Goal: Information Seeking & Learning: Learn about a topic

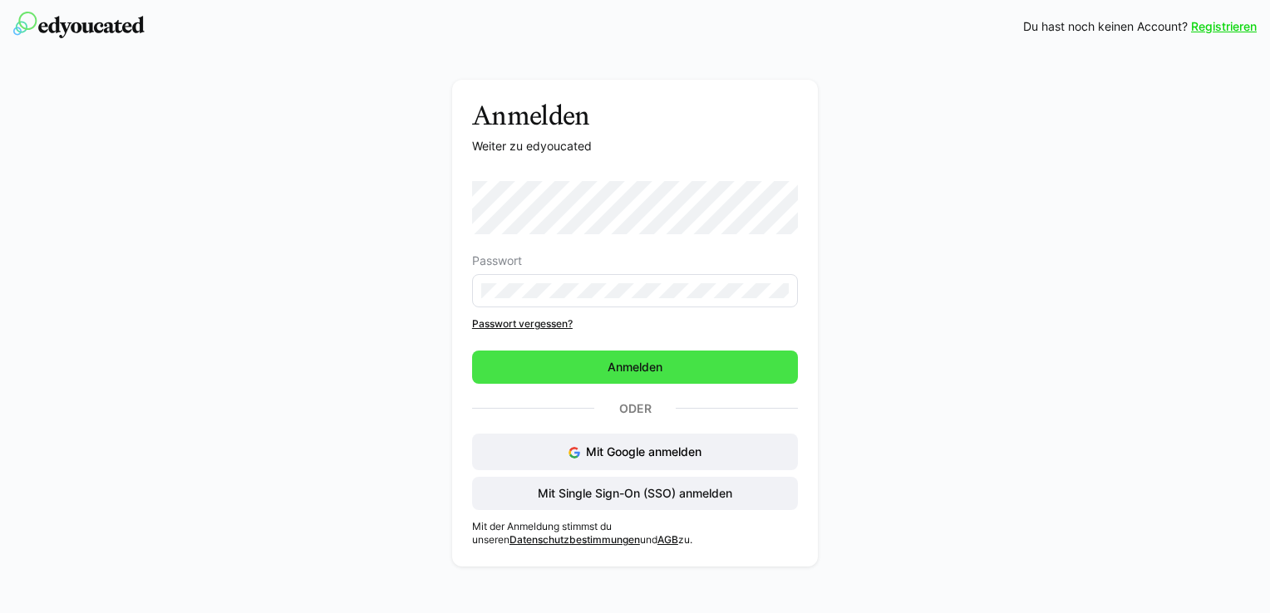
click at [678, 367] on span "Anmelden" at bounding box center [635, 367] width 326 height 33
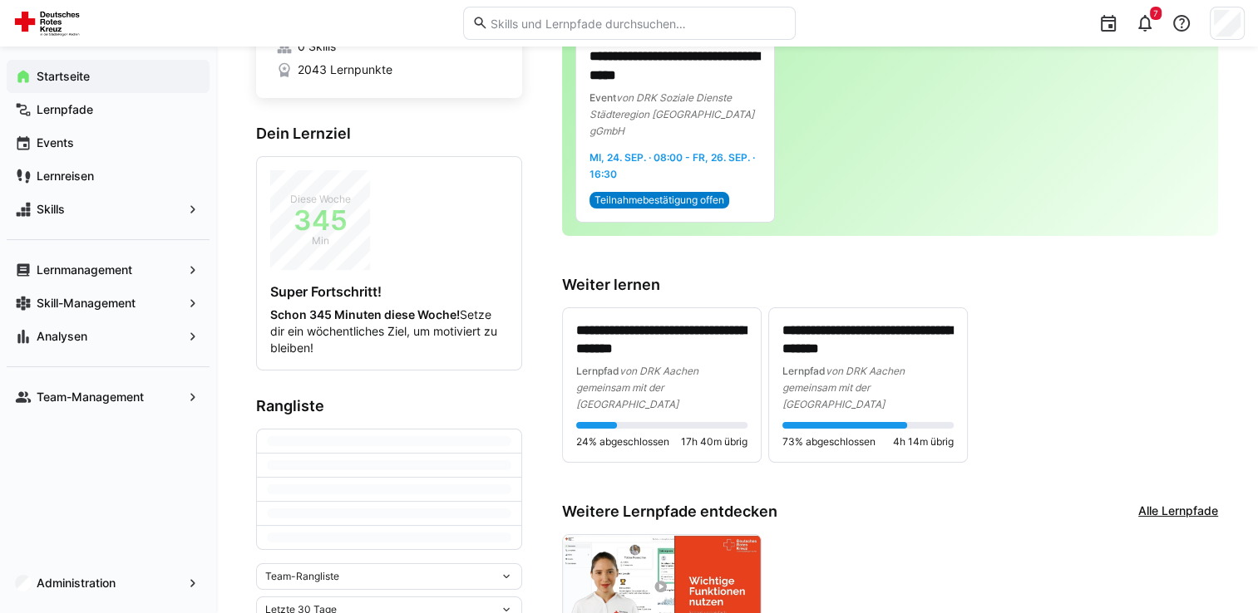
scroll to position [166, 0]
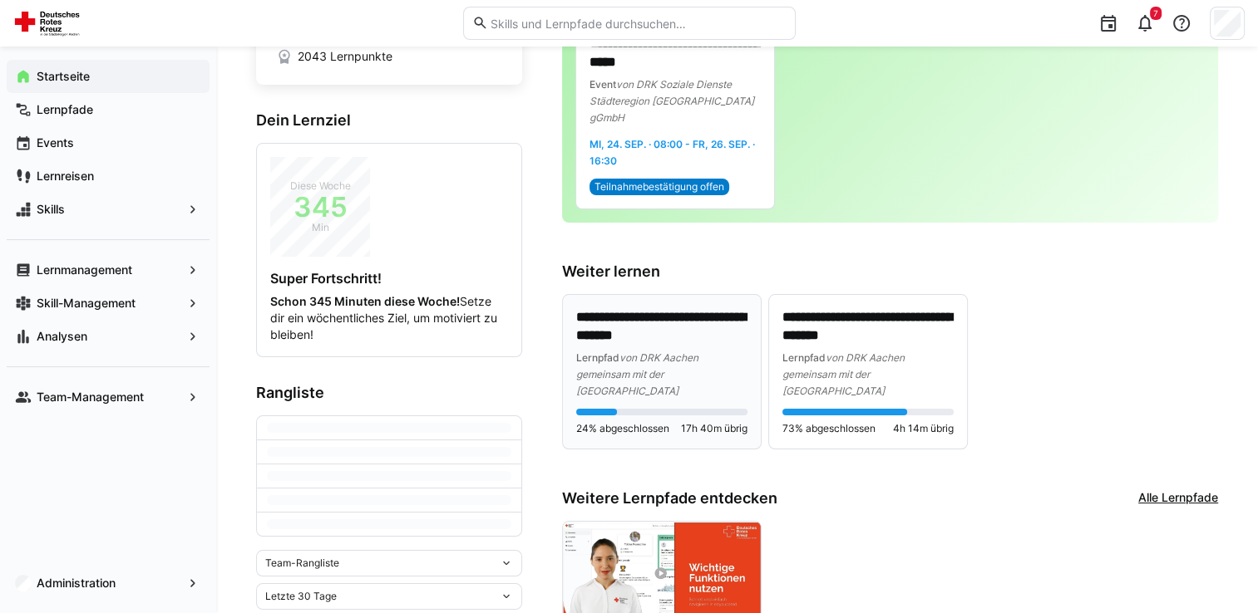
click at [687, 409] on div "24% abgeschlossen 17h 40m übrig" at bounding box center [661, 422] width 171 height 27
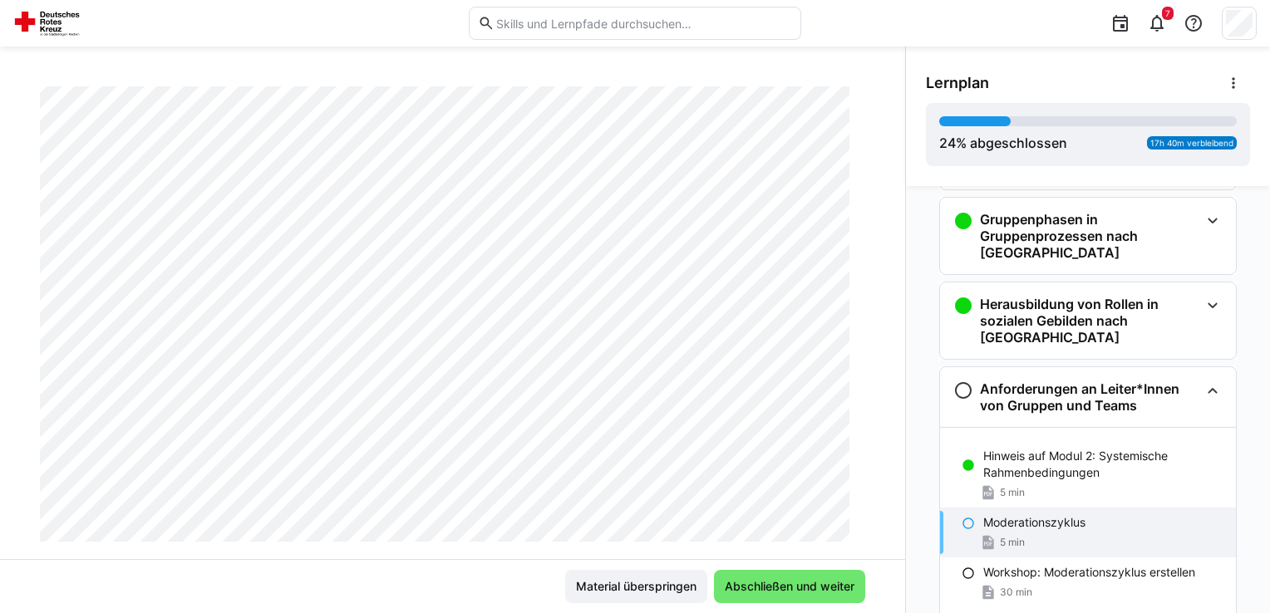
scroll to position [166, 0]
click at [1161, 28] on eds-icon at bounding box center [1157, 23] width 20 height 20
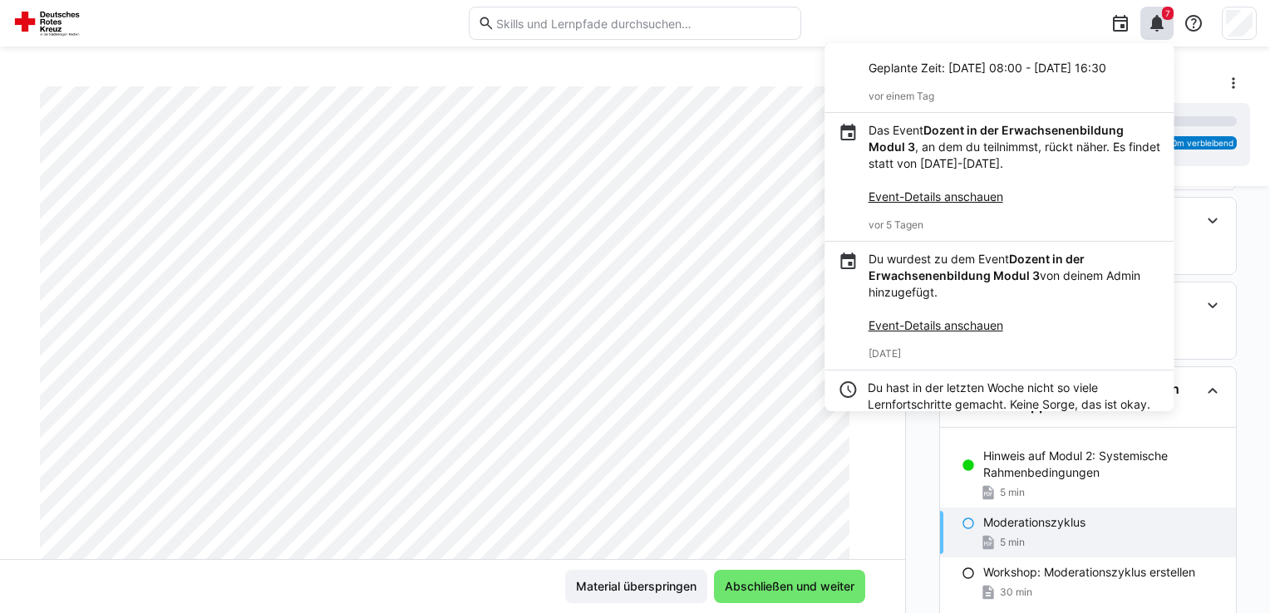
scroll to position [0, 0]
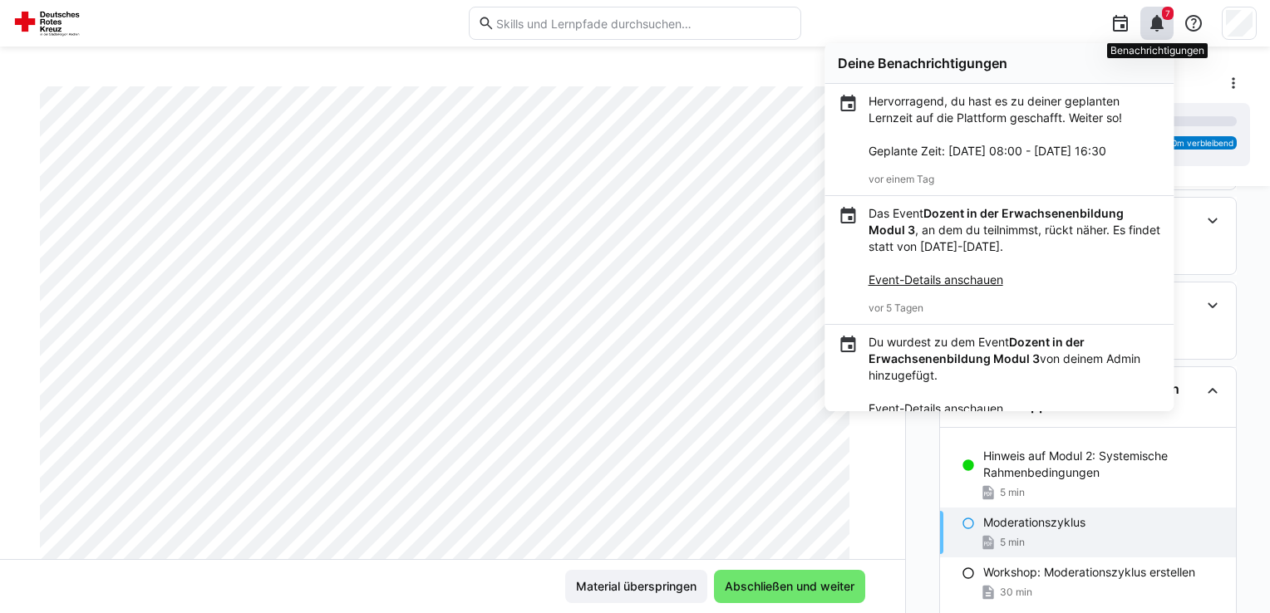
click at [1157, 26] on eds-icon at bounding box center [1157, 23] width 20 height 20
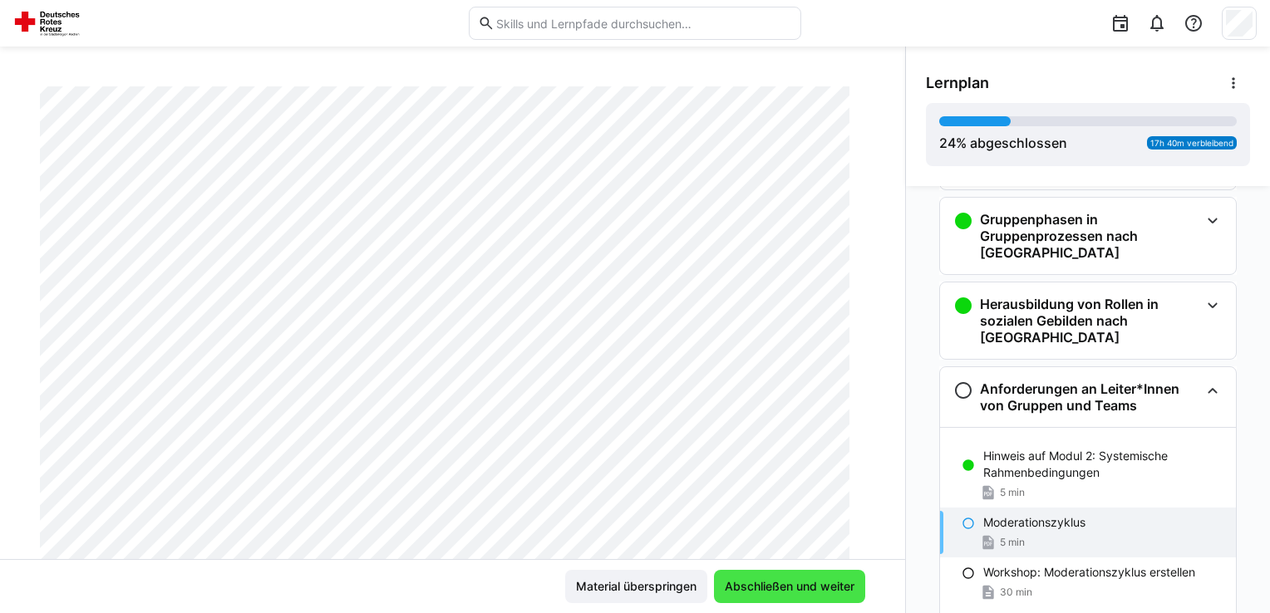
click at [809, 588] on span "Abschließen und weiter" at bounding box center [789, 587] width 135 height 17
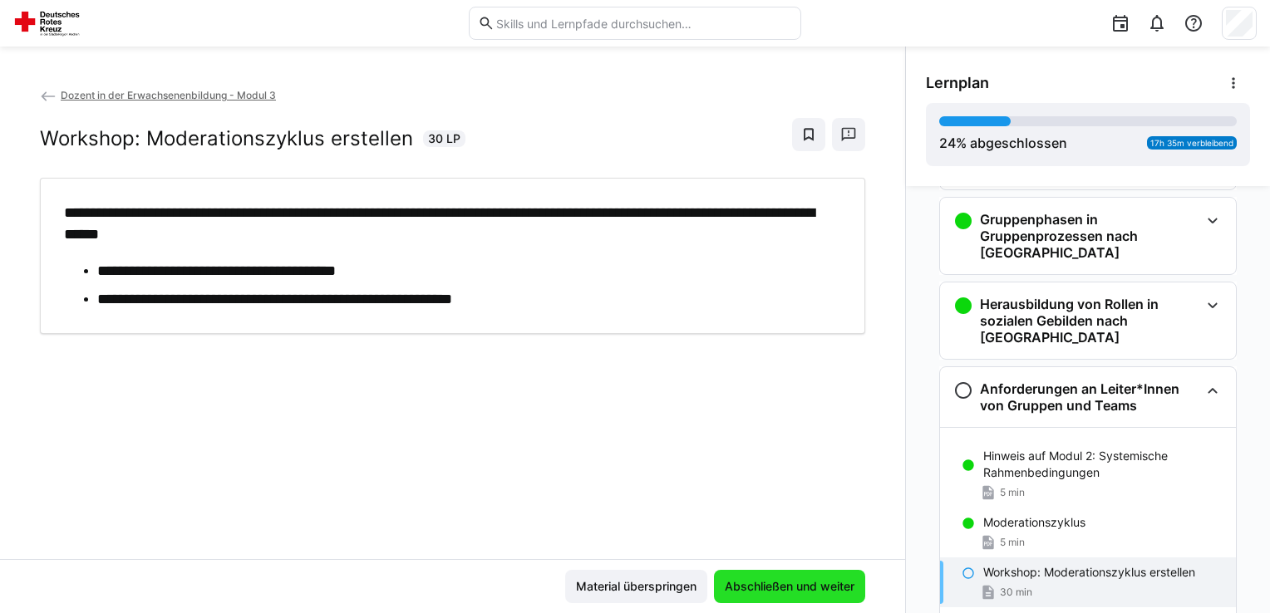
click at [780, 584] on span "Abschließen und weiter" at bounding box center [789, 587] width 135 height 17
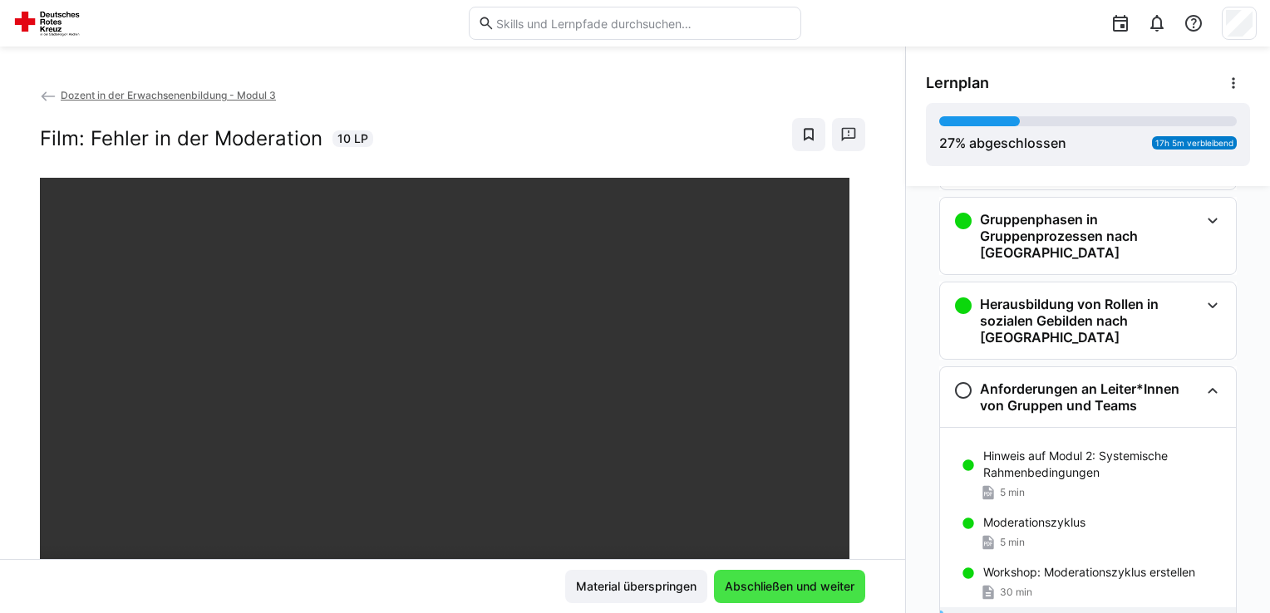
click at [780, 584] on span "Abschließen und weiter" at bounding box center [789, 587] width 135 height 17
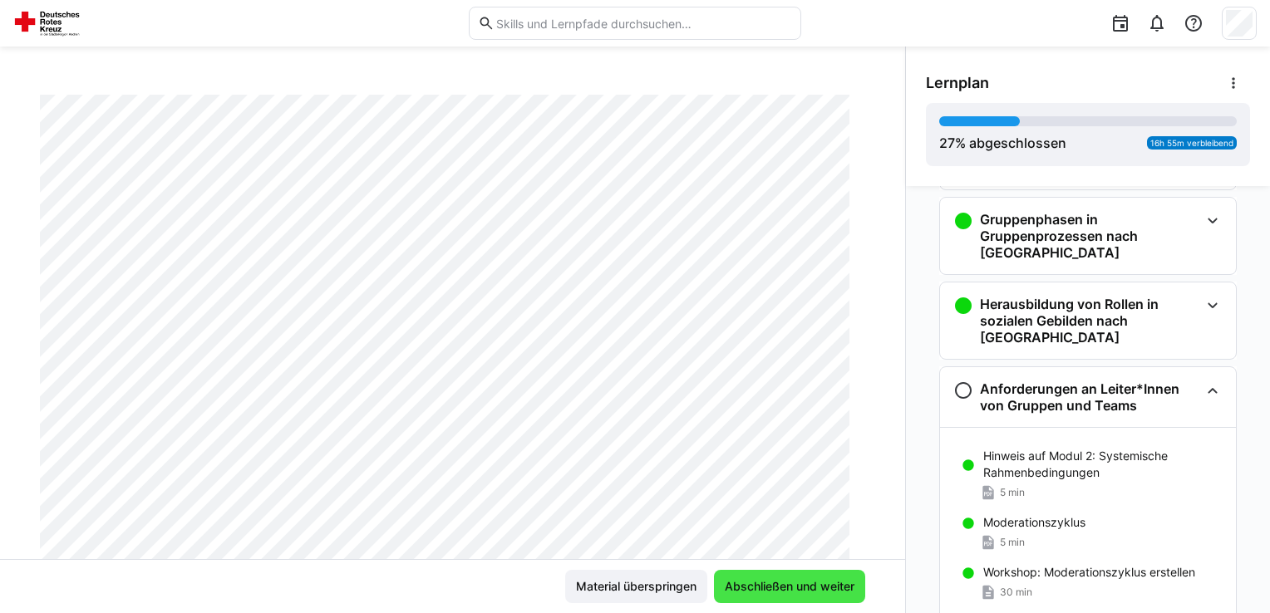
scroll to position [166, 0]
click at [865, 28] on div at bounding box center [1035, 23] width 444 height 47
click at [781, 584] on span "Abschließen und weiter" at bounding box center [789, 587] width 135 height 17
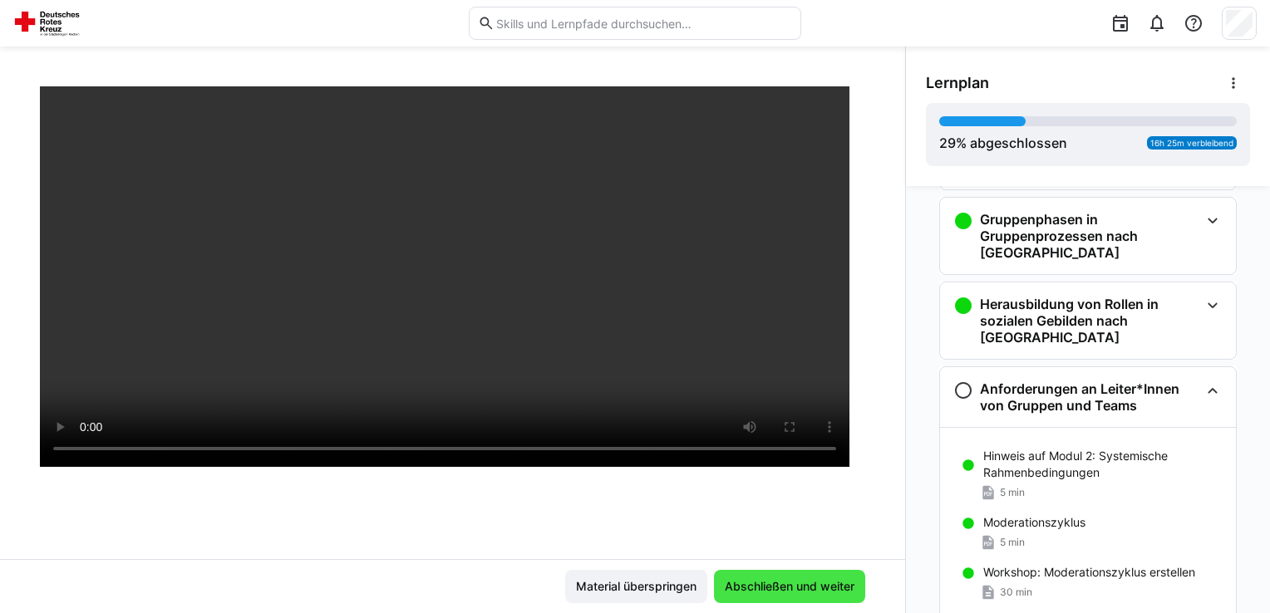
click at [781, 597] on span "Abschließen und weiter" at bounding box center [789, 586] width 151 height 33
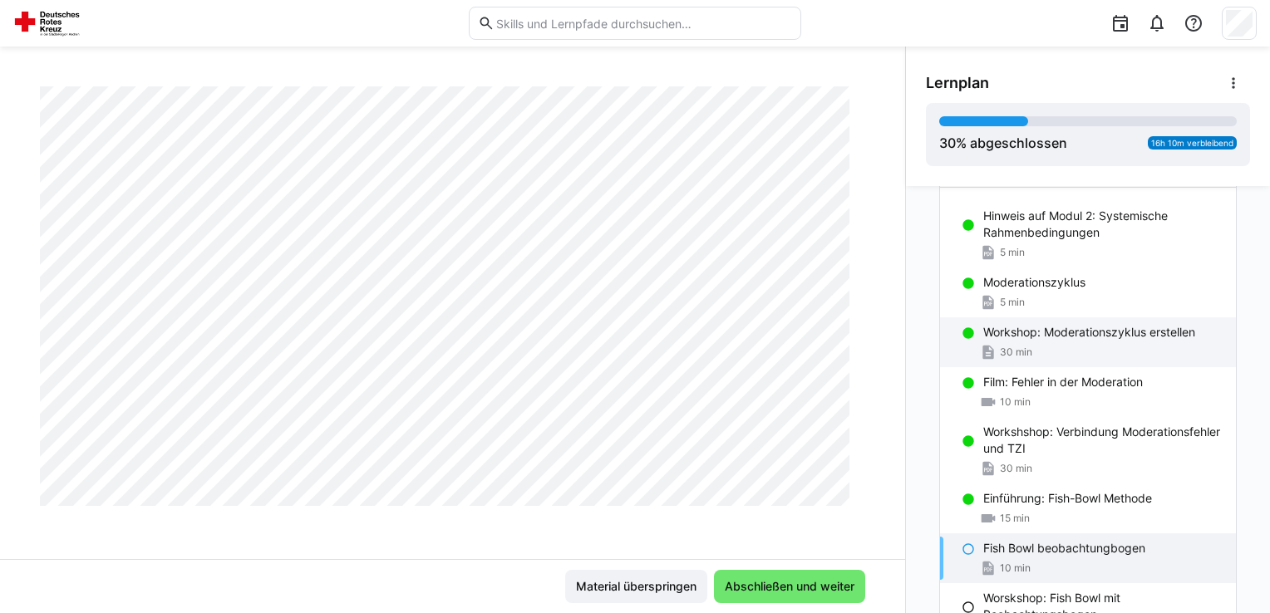
scroll to position [501, 0]
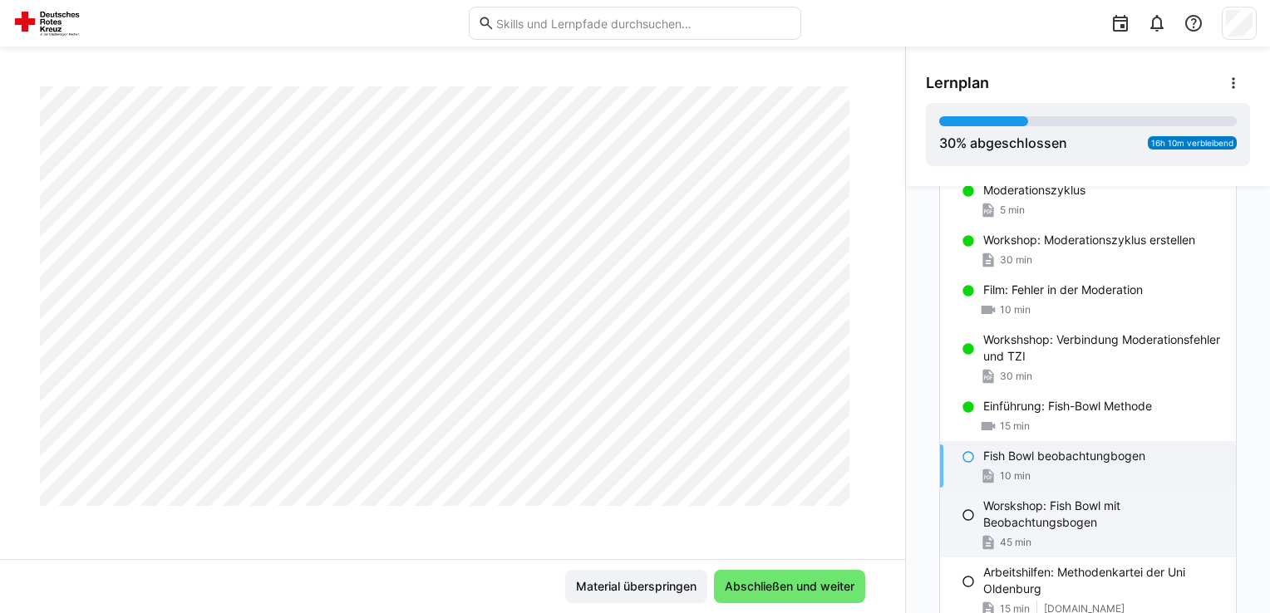
click at [1067, 498] on p "Worskshop: Fish Bowl mit Beobachtungsbogen" at bounding box center [1102, 514] width 239 height 33
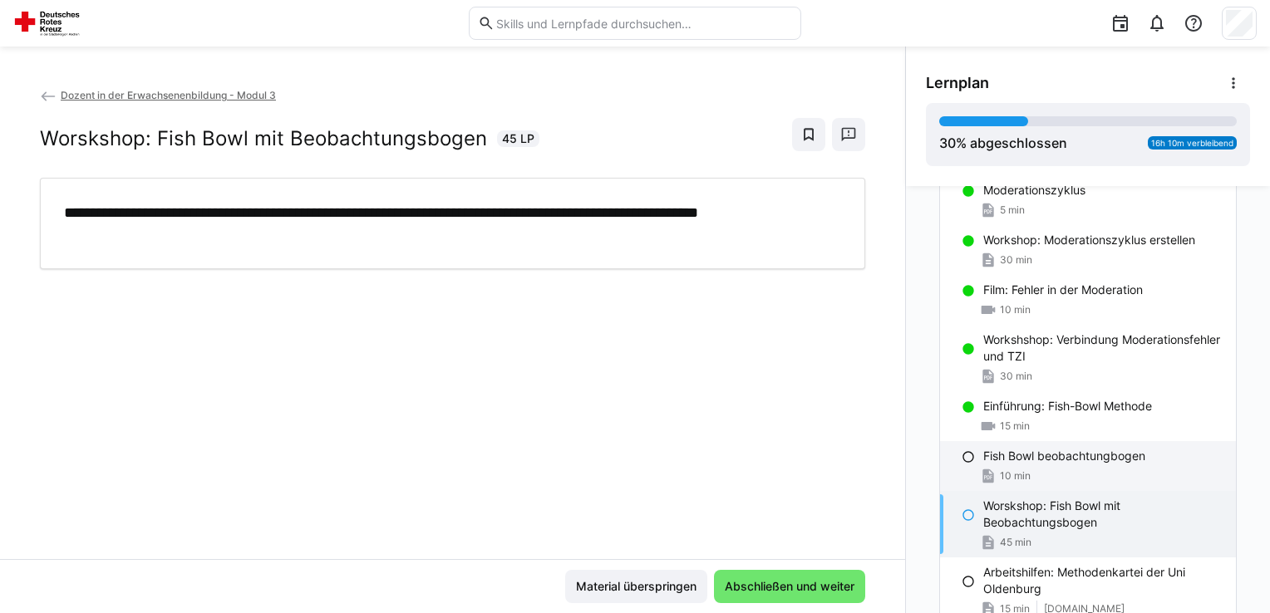
click at [1054, 448] on p "Fish Bowl beobachtungbogen" at bounding box center [1064, 456] width 162 height 17
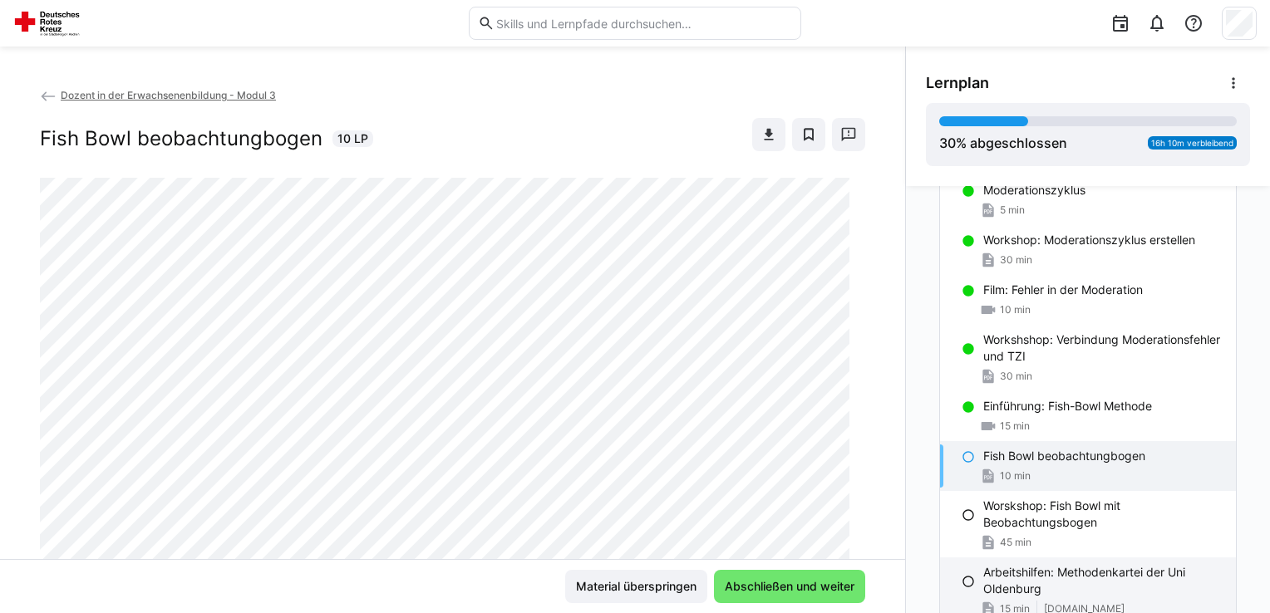
click at [1073, 568] on p "Arbeitshilfen: Methodenkartei der Uni Oldenburg" at bounding box center [1102, 580] width 239 height 33
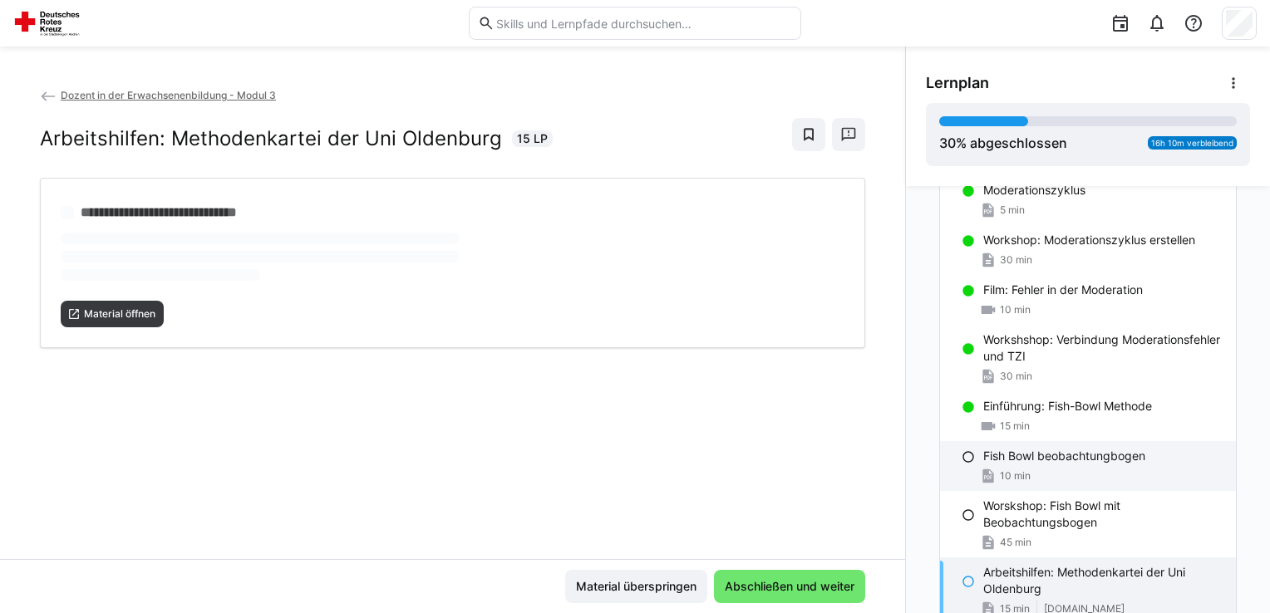
click at [1047, 448] on p "Fish Bowl beobachtungbogen" at bounding box center [1064, 456] width 162 height 17
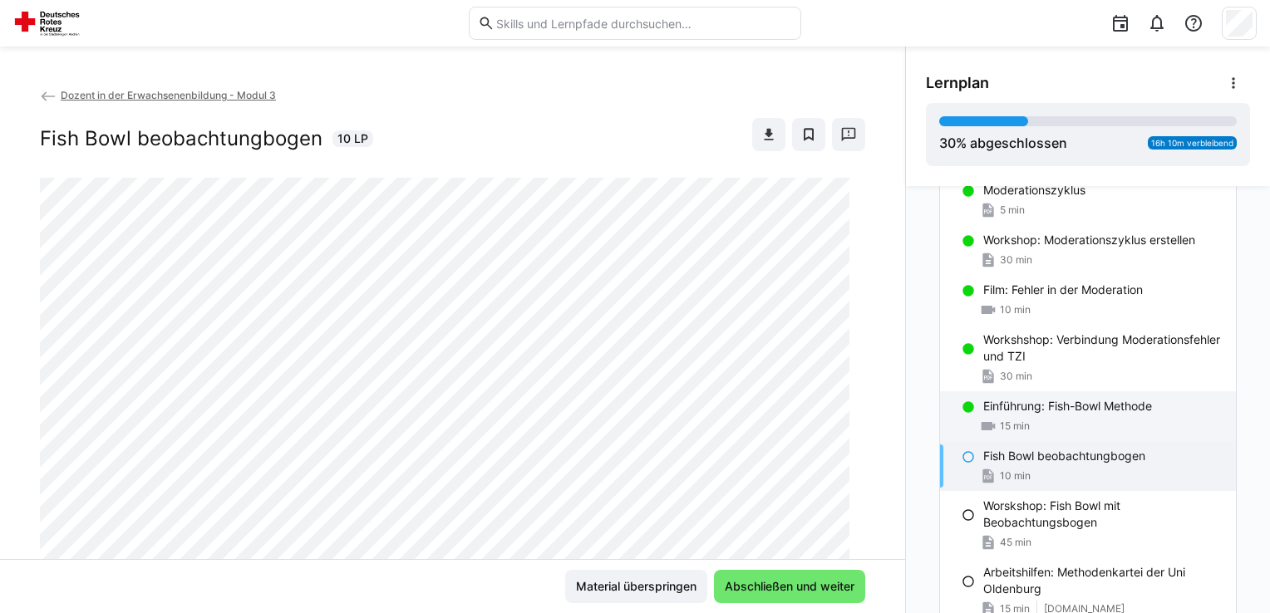
click at [1067, 418] on div "15 min" at bounding box center [1102, 426] width 239 height 17
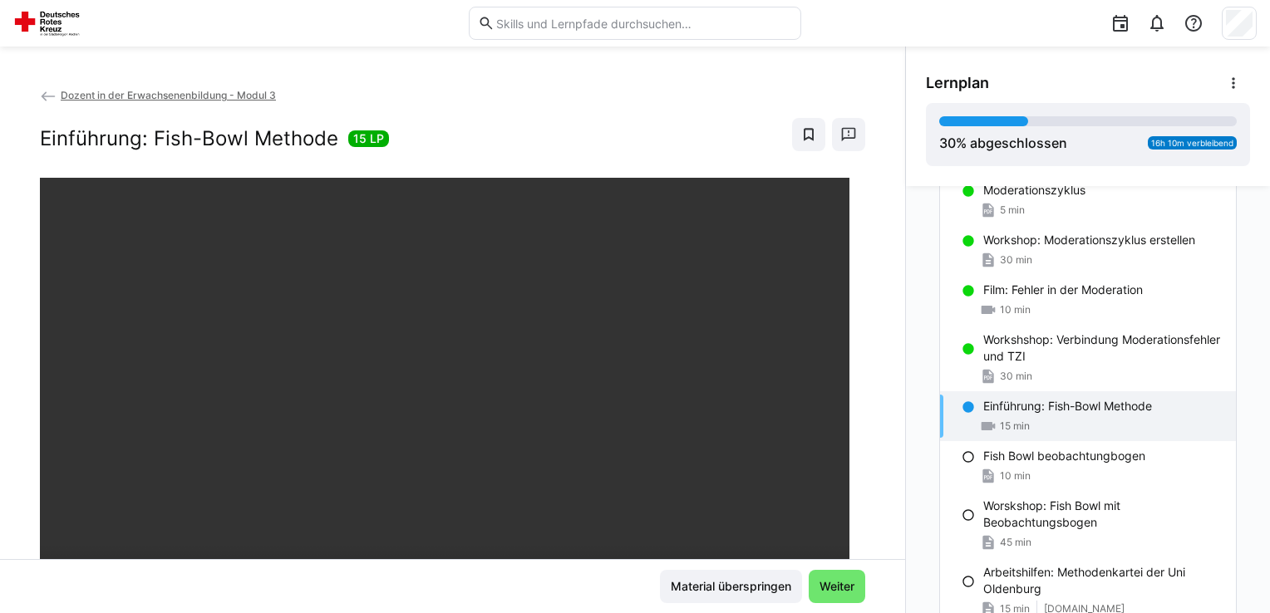
scroll to position [283, 0]
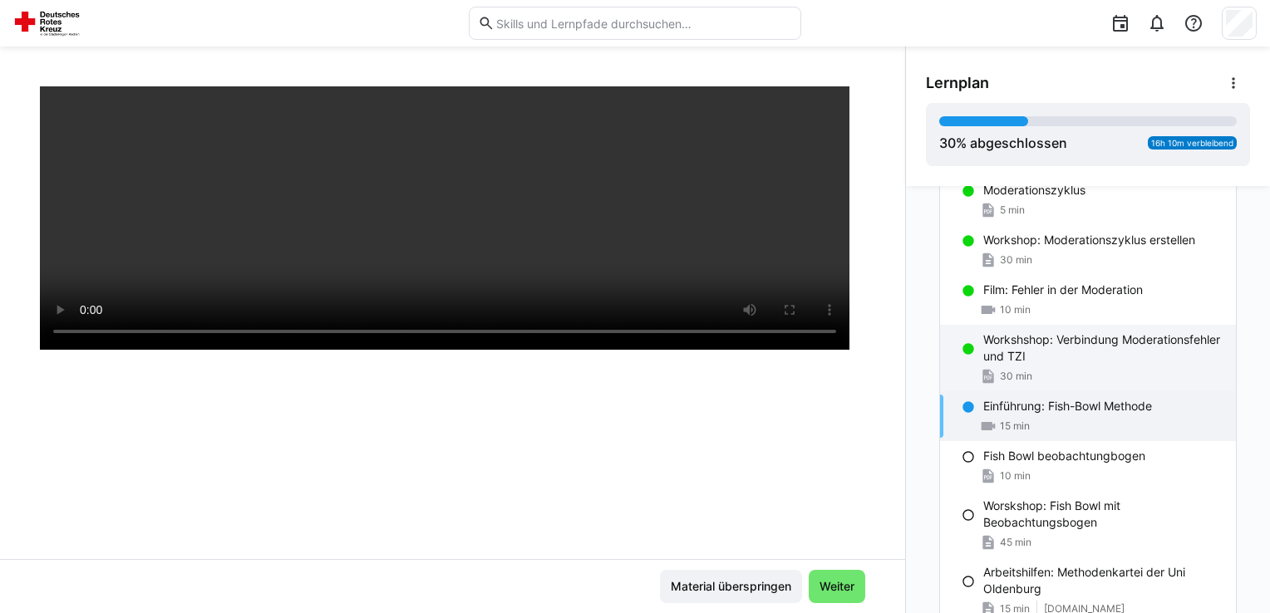
click at [1038, 368] on div "30 min" at bounding box center [1102, 376] width 239 height 17
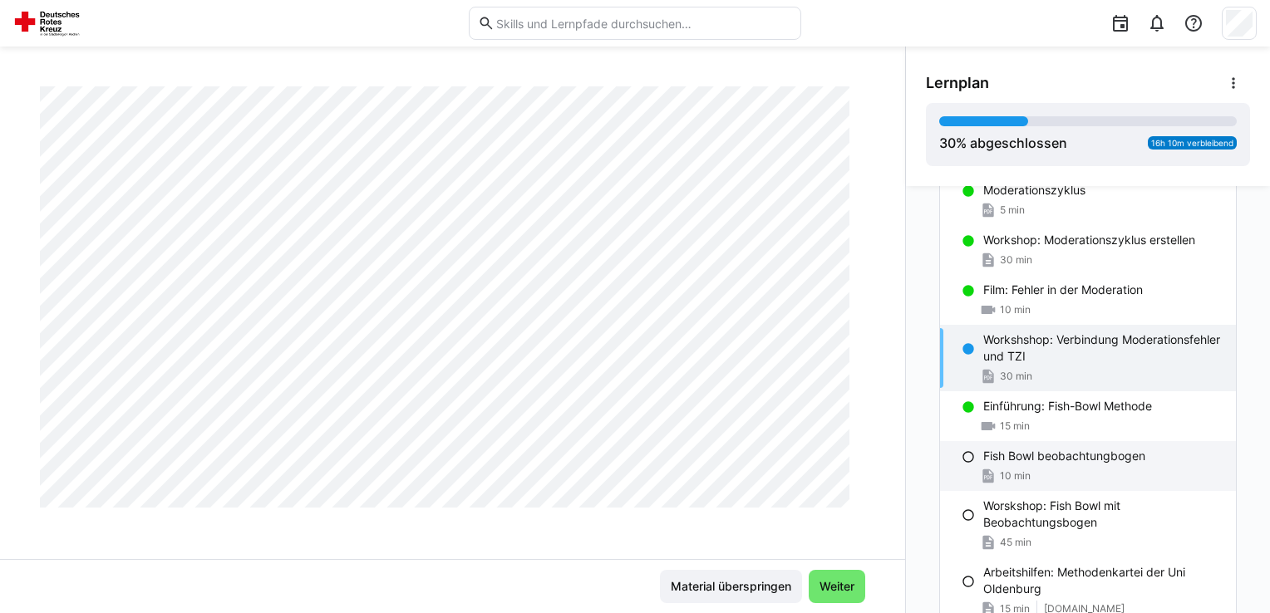
click at [1046, 468] on div "10 min" at bounding box center [1102, 476] width 239 height 17
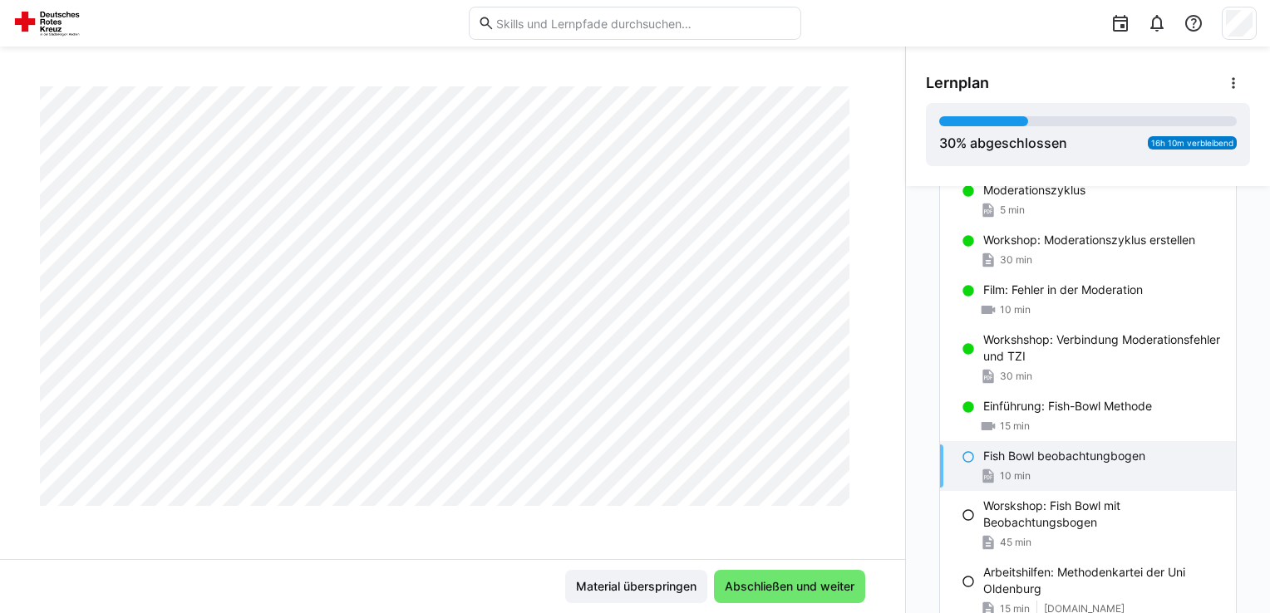
scroll to position [771, 0]
click at [722, 587] on span "Abschließen und weiter" at bounding box center [789, 587] width 135 height 17
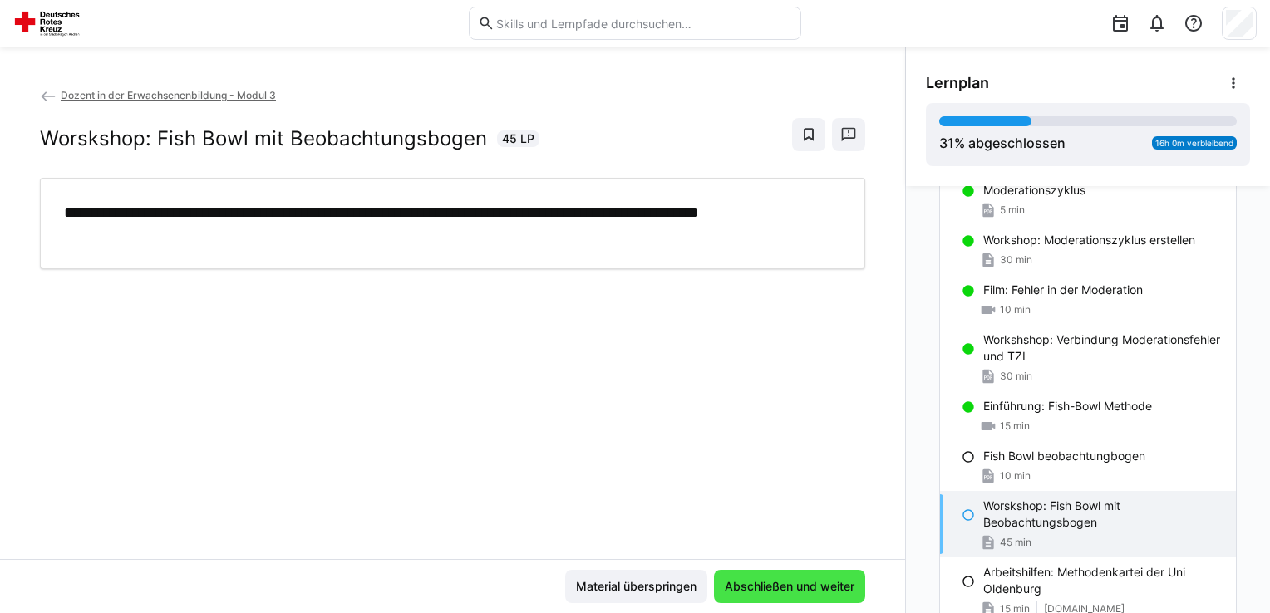
scroll to position [0, 0]
click at [714, 586] on span "Abschließen und weiter" at bounding box center [789, 586] width 151 height 33
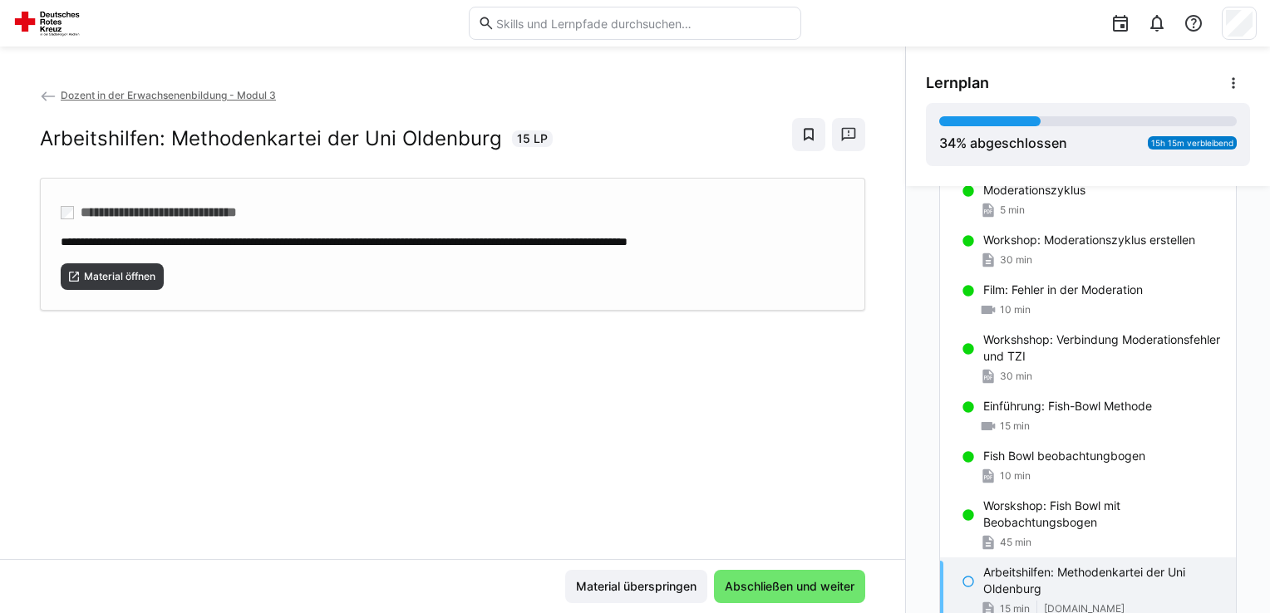
click at [113, 259] on div "Material öffnen" at bounding box center [453, 270] width 784 height 40
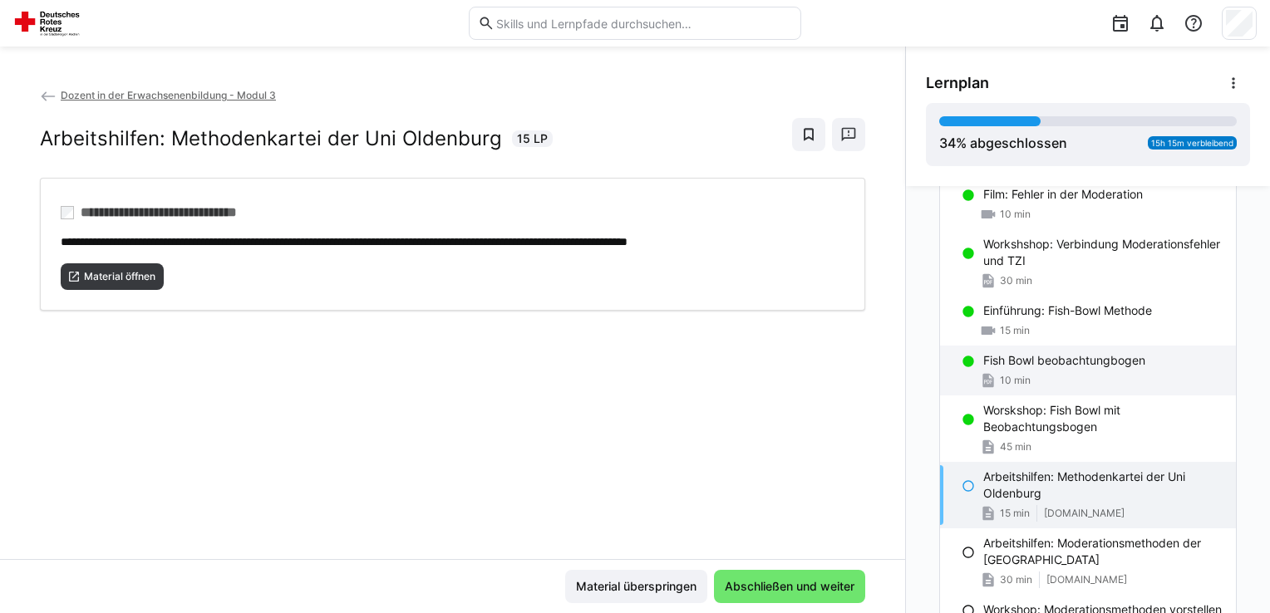
scroll to position [668, 0]
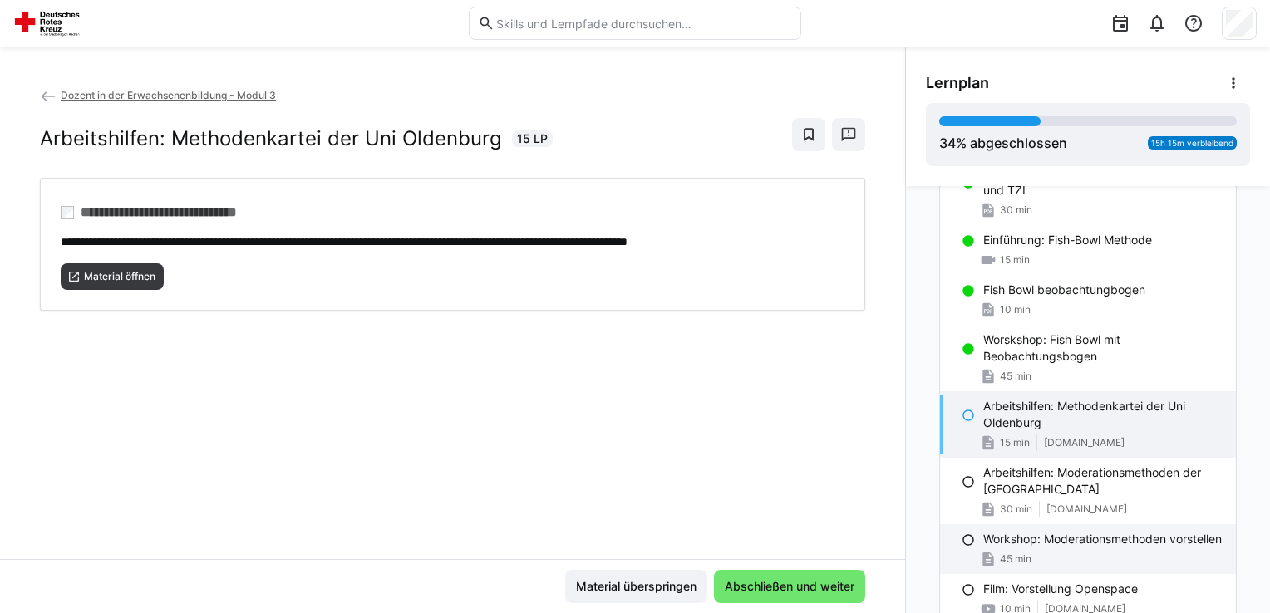
click at [1097, 531] on p "Workshop: Moderationsmethoden vorstellen" at bounding box center [1102, 539] width 239 height 17
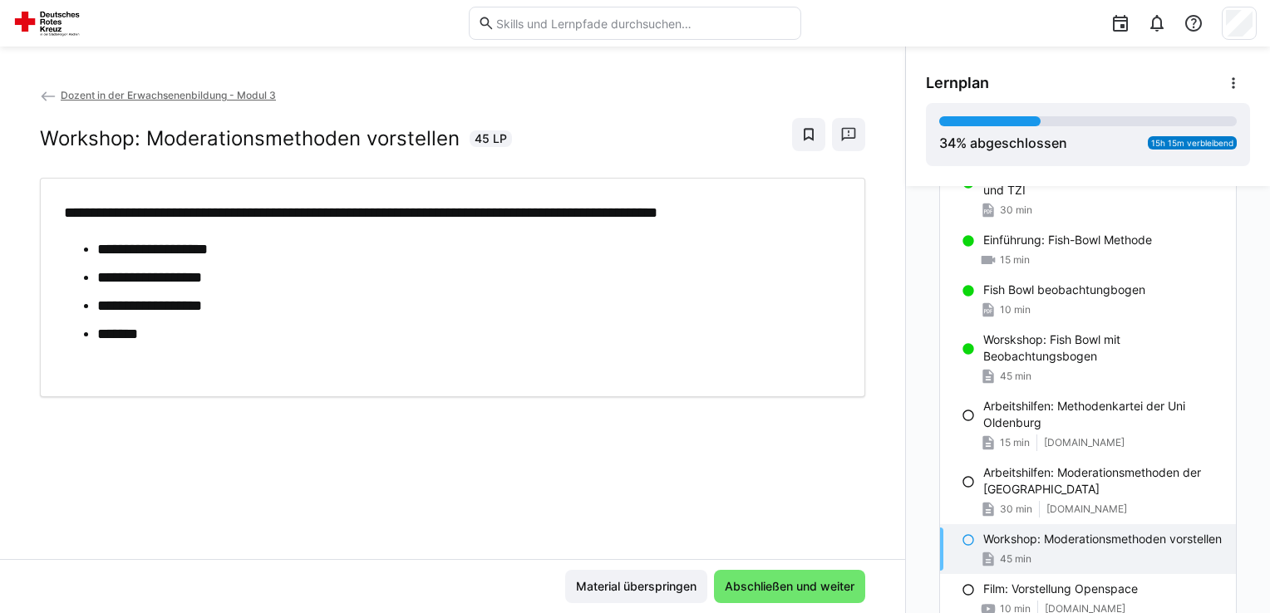
click at [550, 274] on li "**********" at bounding box center [465, 278] width 737 height 22
click at [479, 336] on li "*******" at bounding box center [465, 334] width 737 height 22
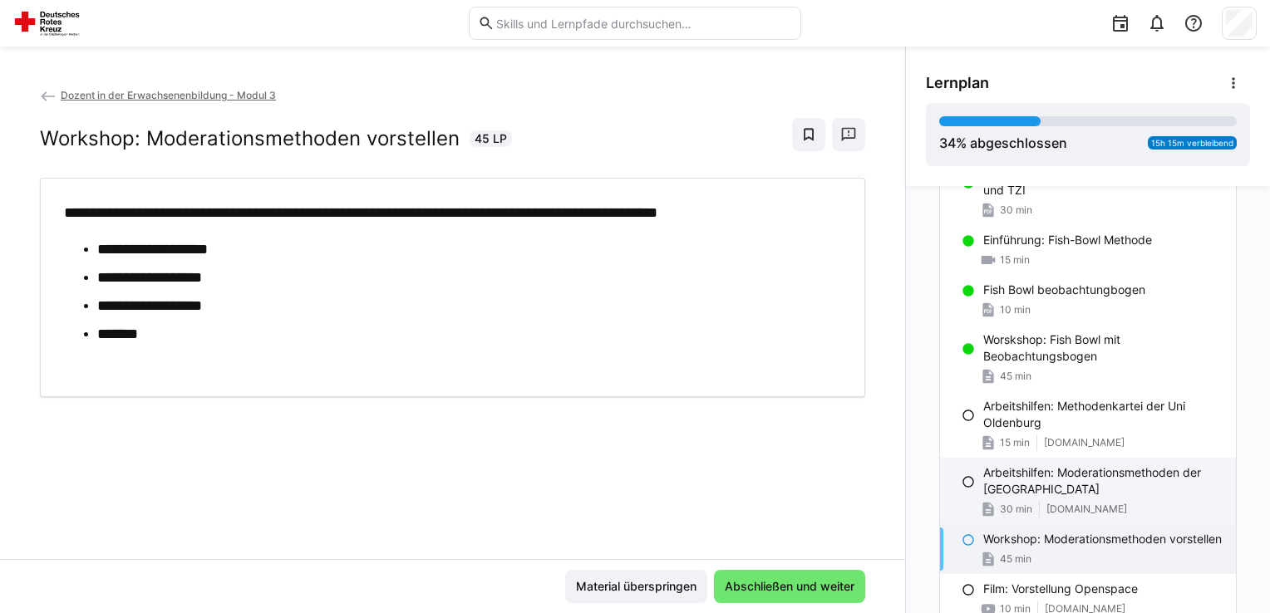
click at [1021, 503] on span "30 min" at bounding box center [1016, 509] width 32 height 13
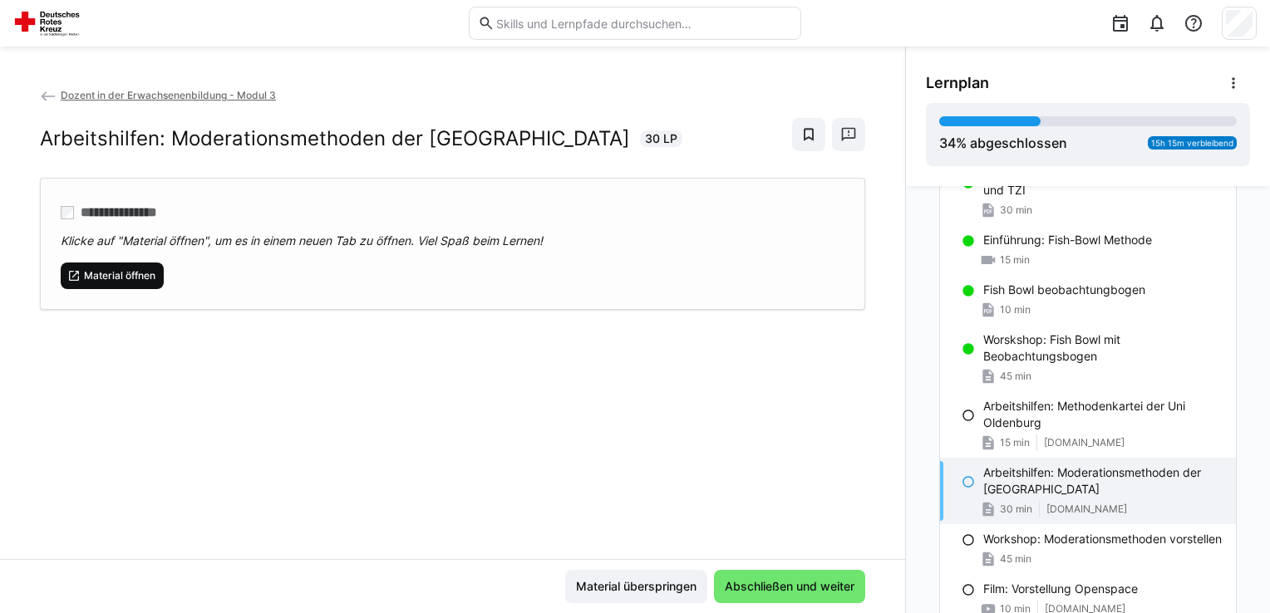
click at [130, 267] on span "Material öffnen" at bounding box center [112, 276] width 103 height 27
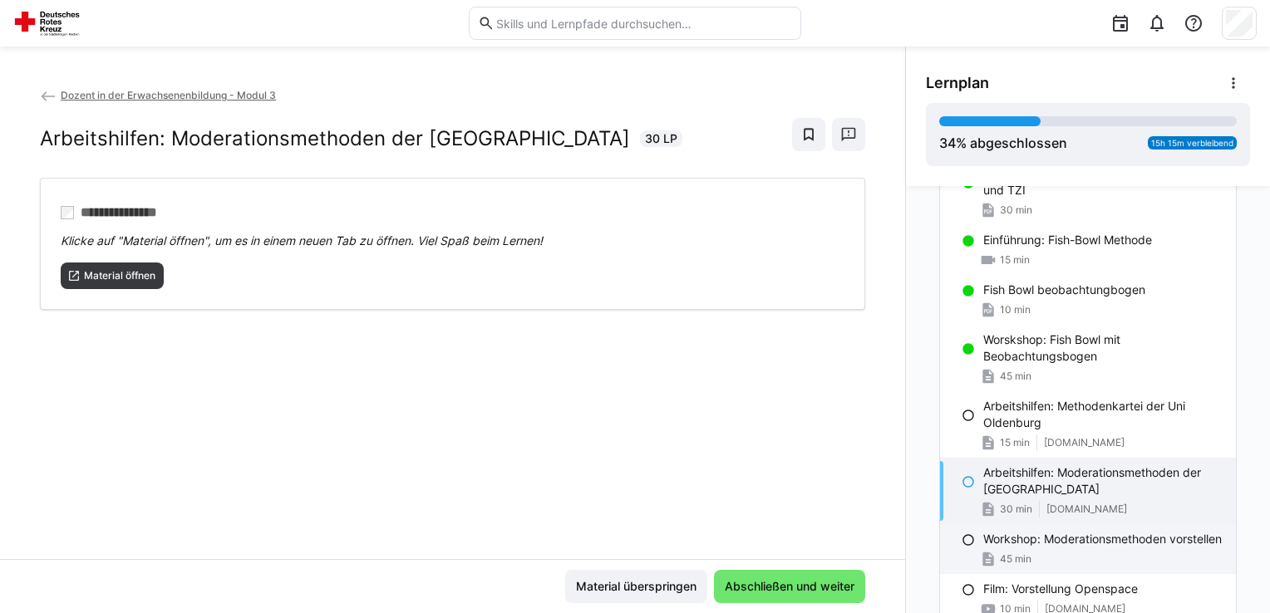
click at [1078, 540] on p "Workshop: Moderationsmethoden vorstellen" at bounding box center [1102, 539] width 239 height 17
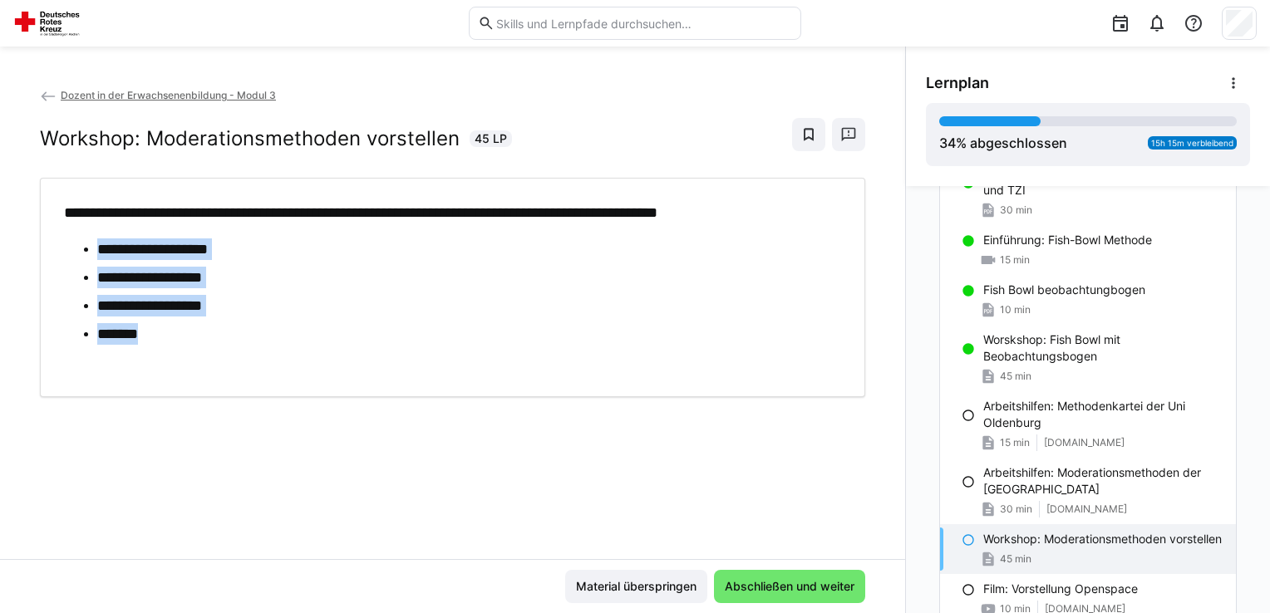
drag, startPoint x: 212, startPoint y: 347, endPoint x: 89, endPoint y: 251, distance: 156.3
click at [89, 251] on div "**********" at bounding box center [449, 287] width 770 height 171
copy ul "**********"
click at [340, 401] on div "**********" at bounding box center [452, 322] width 905 height 473
